Goal: Task Accomplishment & Management: Manage account settings

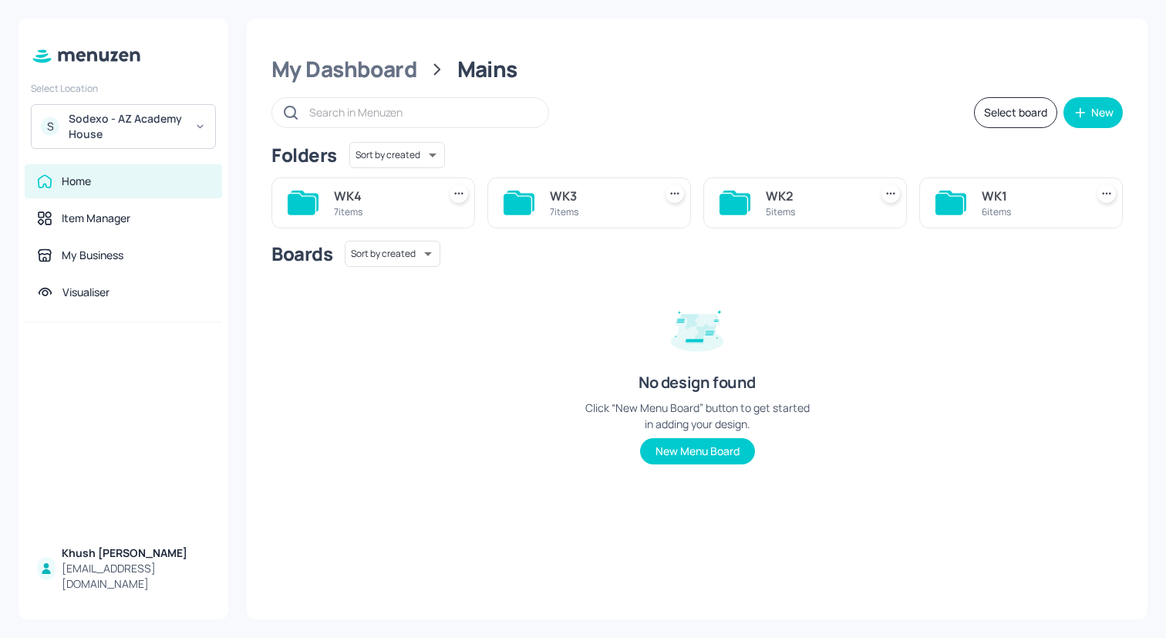
click at [501, 113] on input "text" at bounding box center [421, 112] width 224 height 22
click at [130, 128] on div "Sodexo - AZ Academy House" at bounding box center [127, 126] width 116 height 31
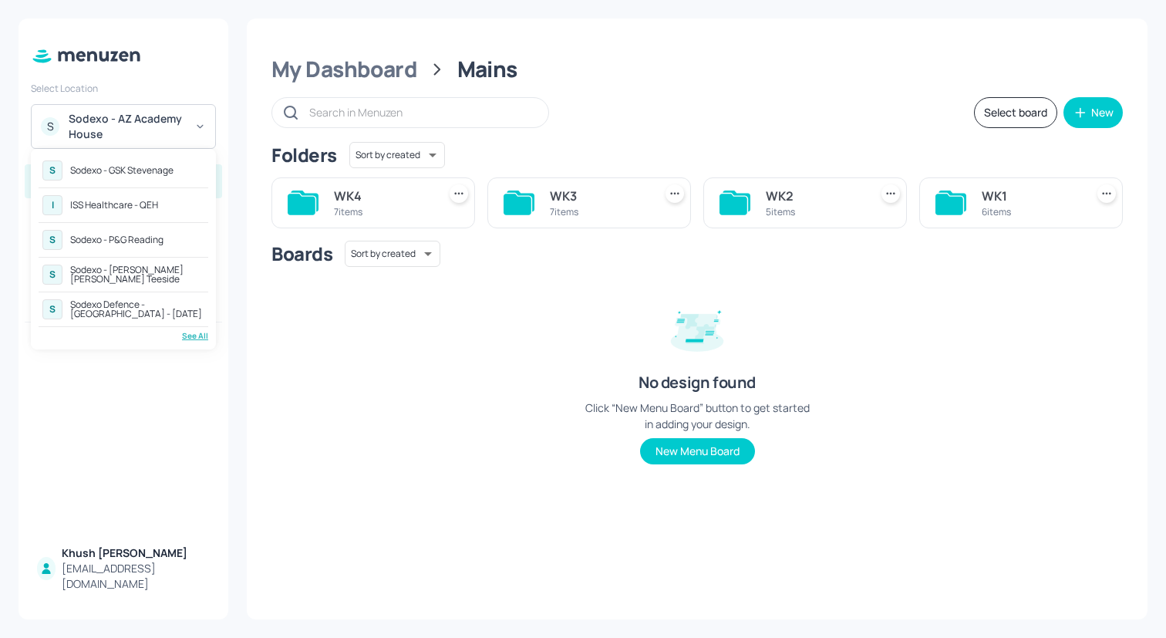
click at [190, 332] on div "See All" at bounding box center [124, 336] width 170 height 12
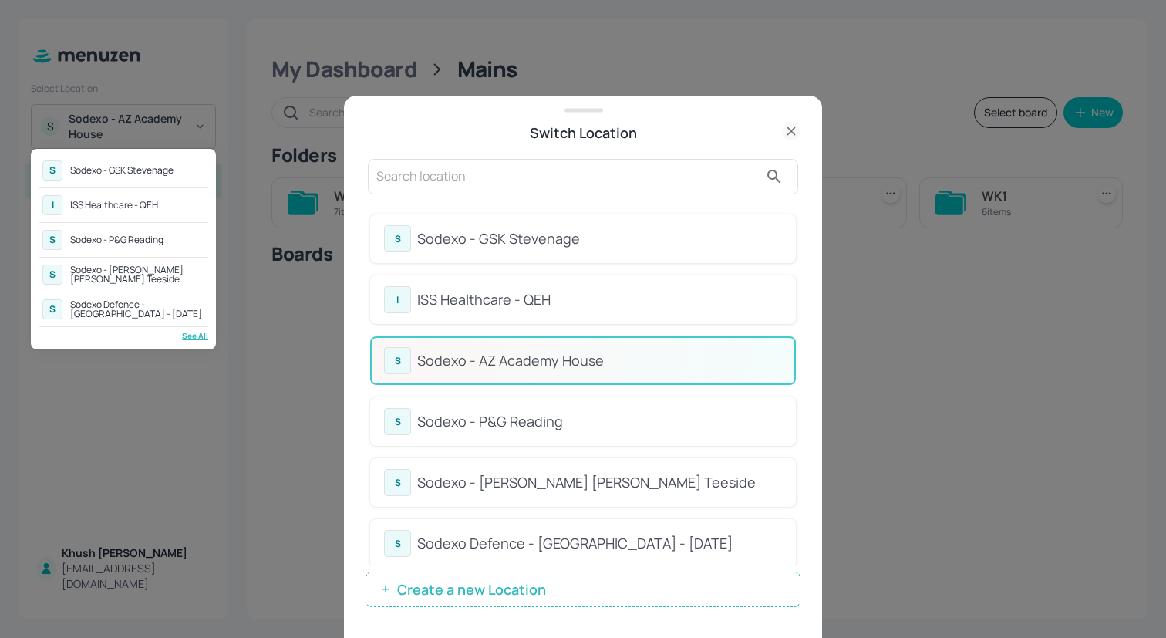
click at [796, 248] on div at bounding box center [583, 319] width 1166 height 638
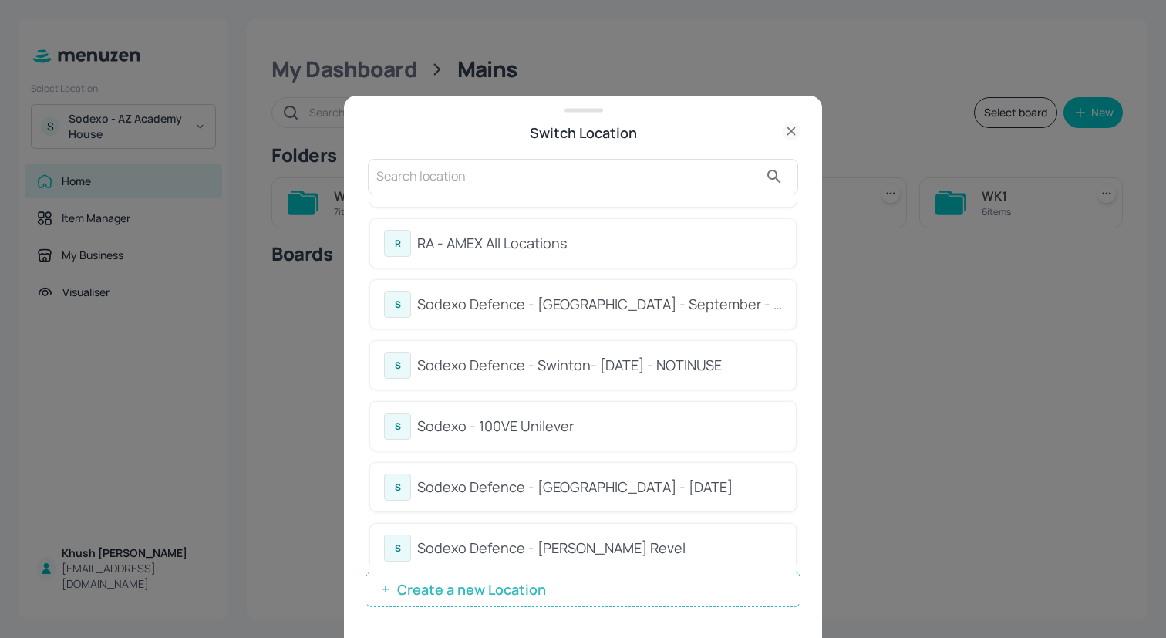
scroll to position [402, 0]
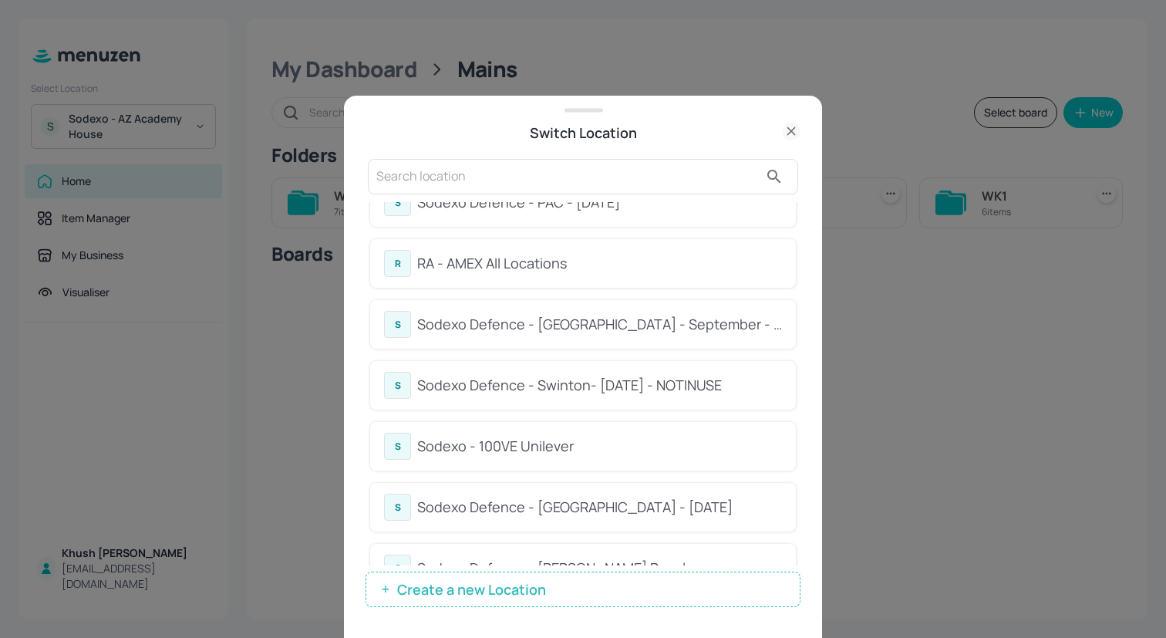
click at [615, 259] on div "RA - AMEX All Locations" at bounding box center [599, 263] width 365 height 21
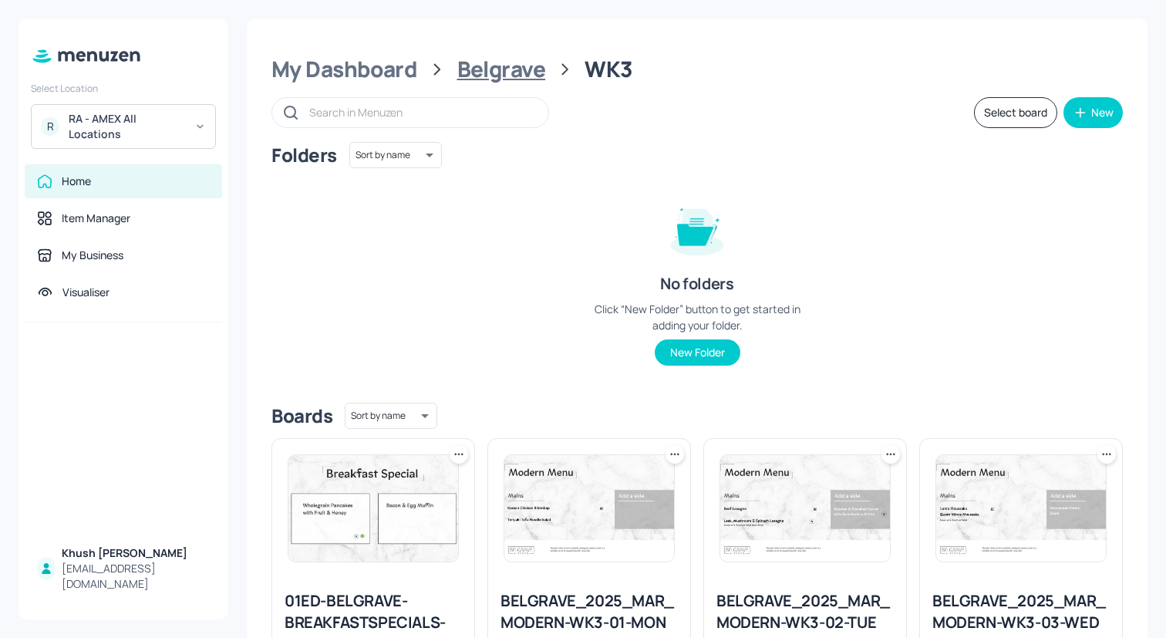
click at [489, 72] on div "Belgrave" at bounding box center [501, 70] width 89 height 28
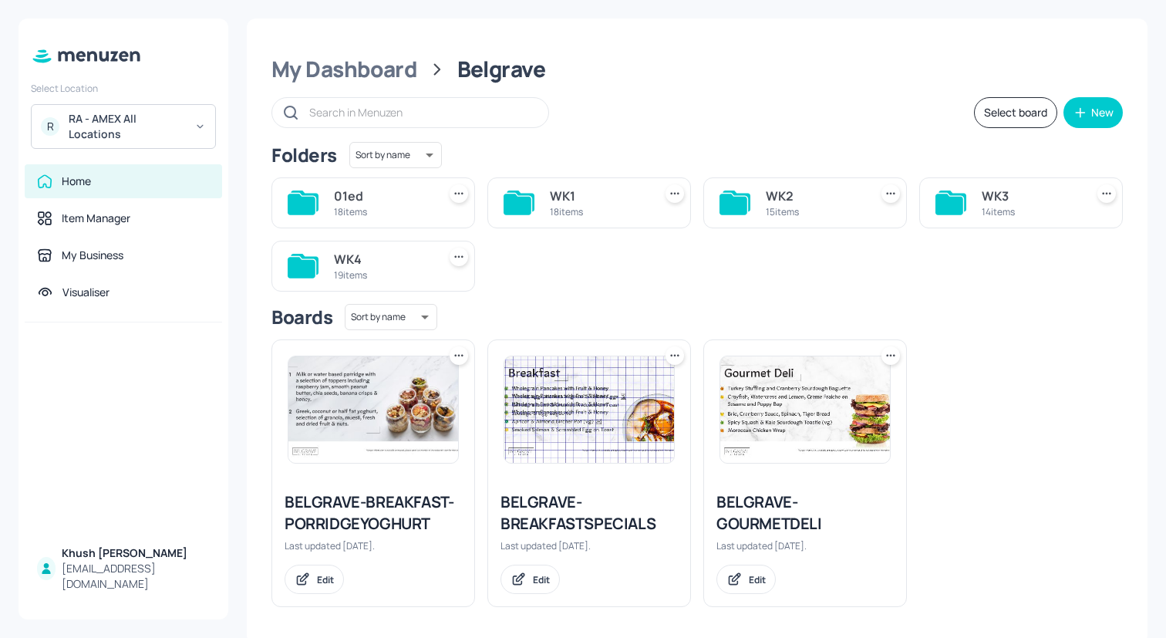
click at [335, 87] on div "My Dashboard Belgrave Select board New Folders Sort by name name ​ 01ed 18 item…" at bounding box center [697, 331] width 901 height 625
click at [571, 193] on div "WK1" at bounding box center [598, 196] width 97 height 19
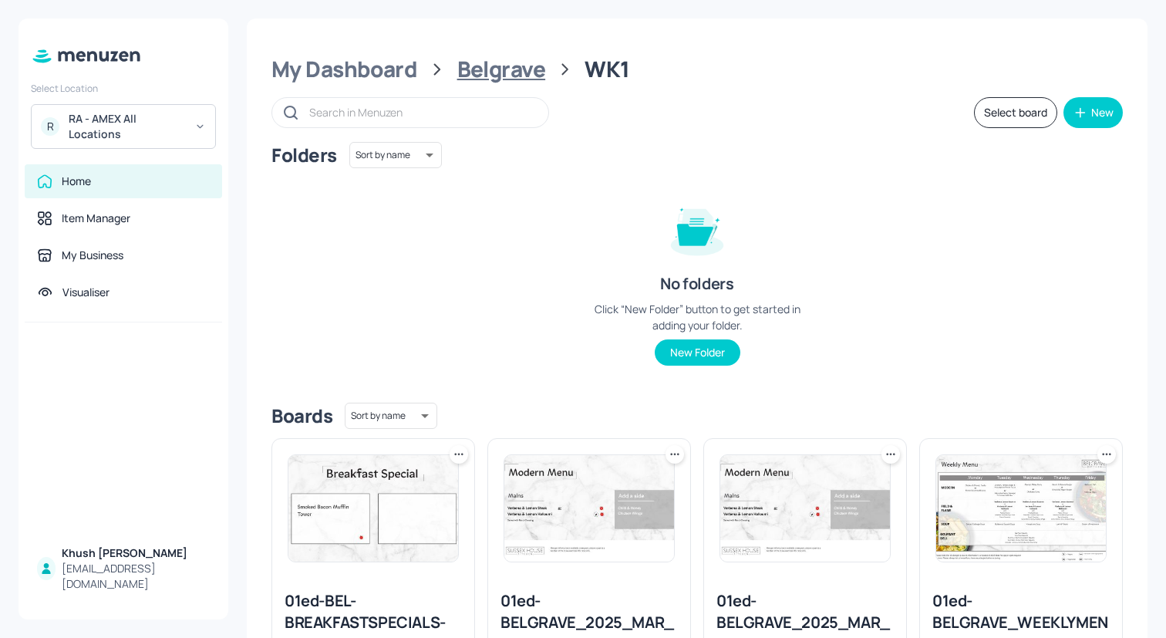
click at [470, 72] on div "Belgrave" at bounding box center [501, 70] width 89 height 28
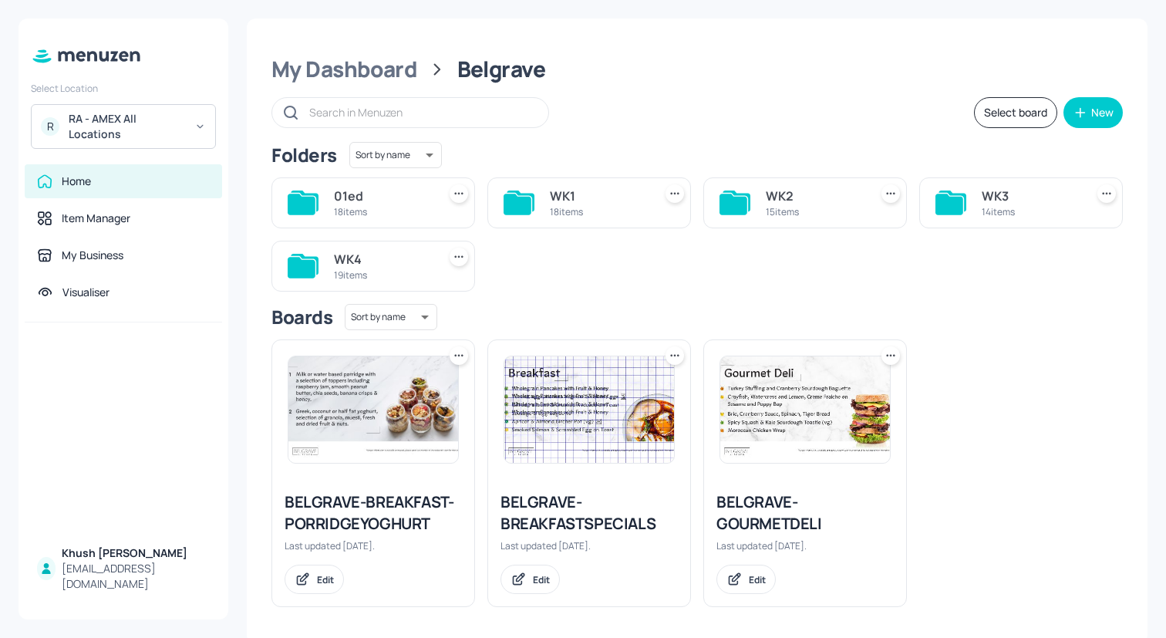
click at [575, 207] on div "18 items" at bounding box center [598, 211] width 97 height 13
